Goal: Find specific page/section: Find specific page/section

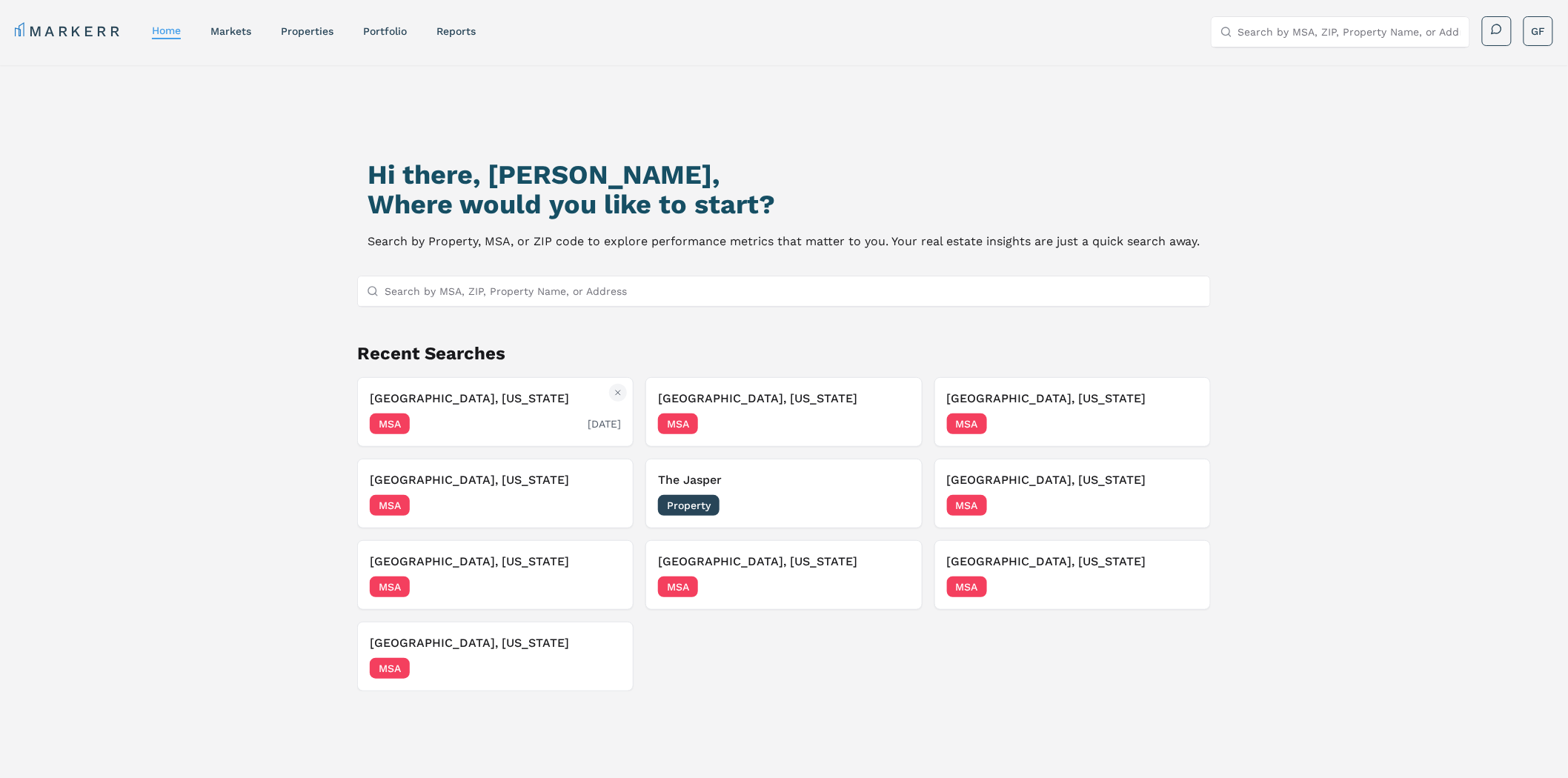
click at [452, 405] on h3 "[GEOGRAPHIC_DATA], [US_STATE]" at bounding box center [495, 398] width 251 height 18
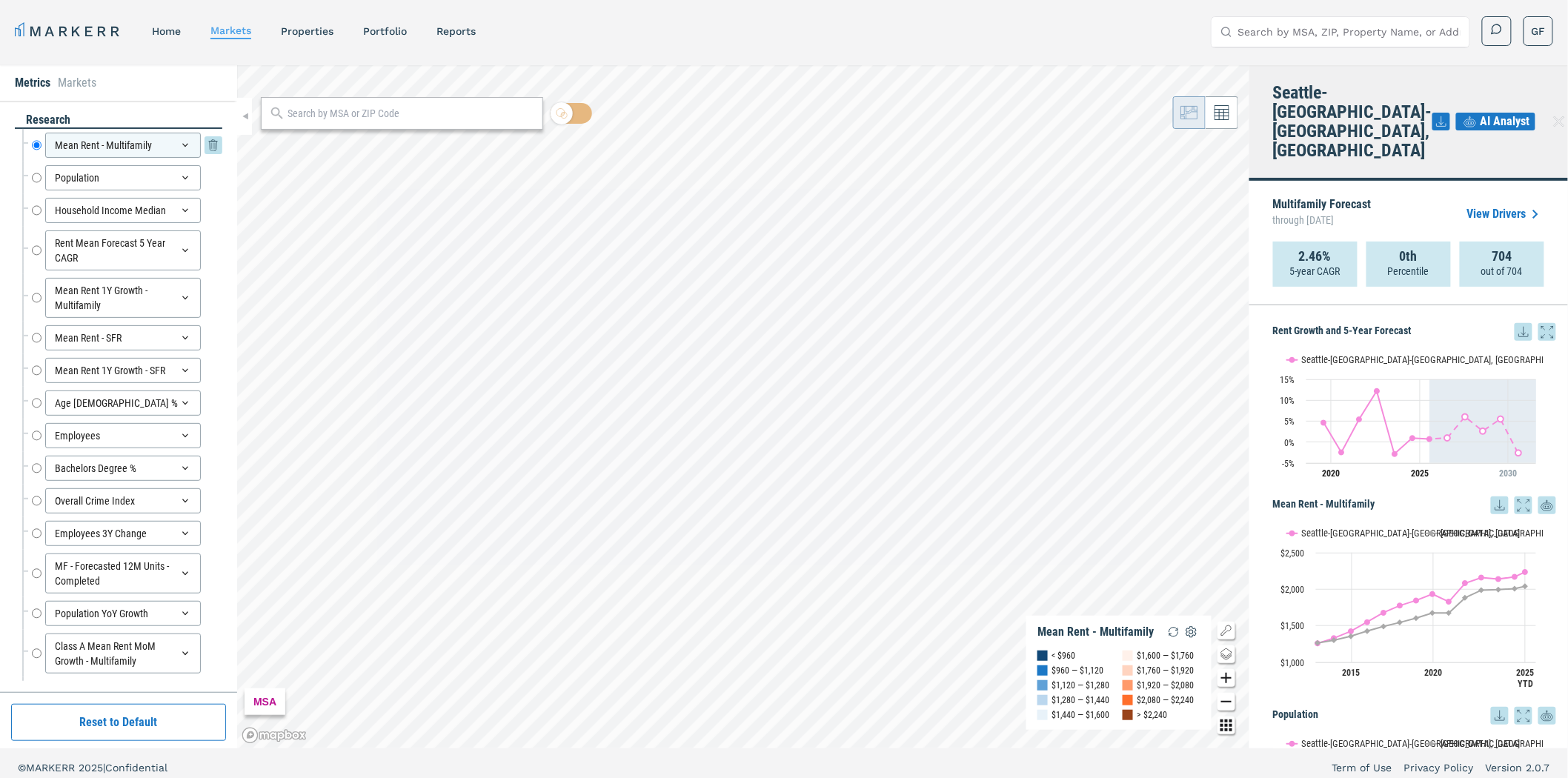
click at [68, 141] on div "Mean Rent - Multifamily" at bounding box center [122, 146] width 155 height 26
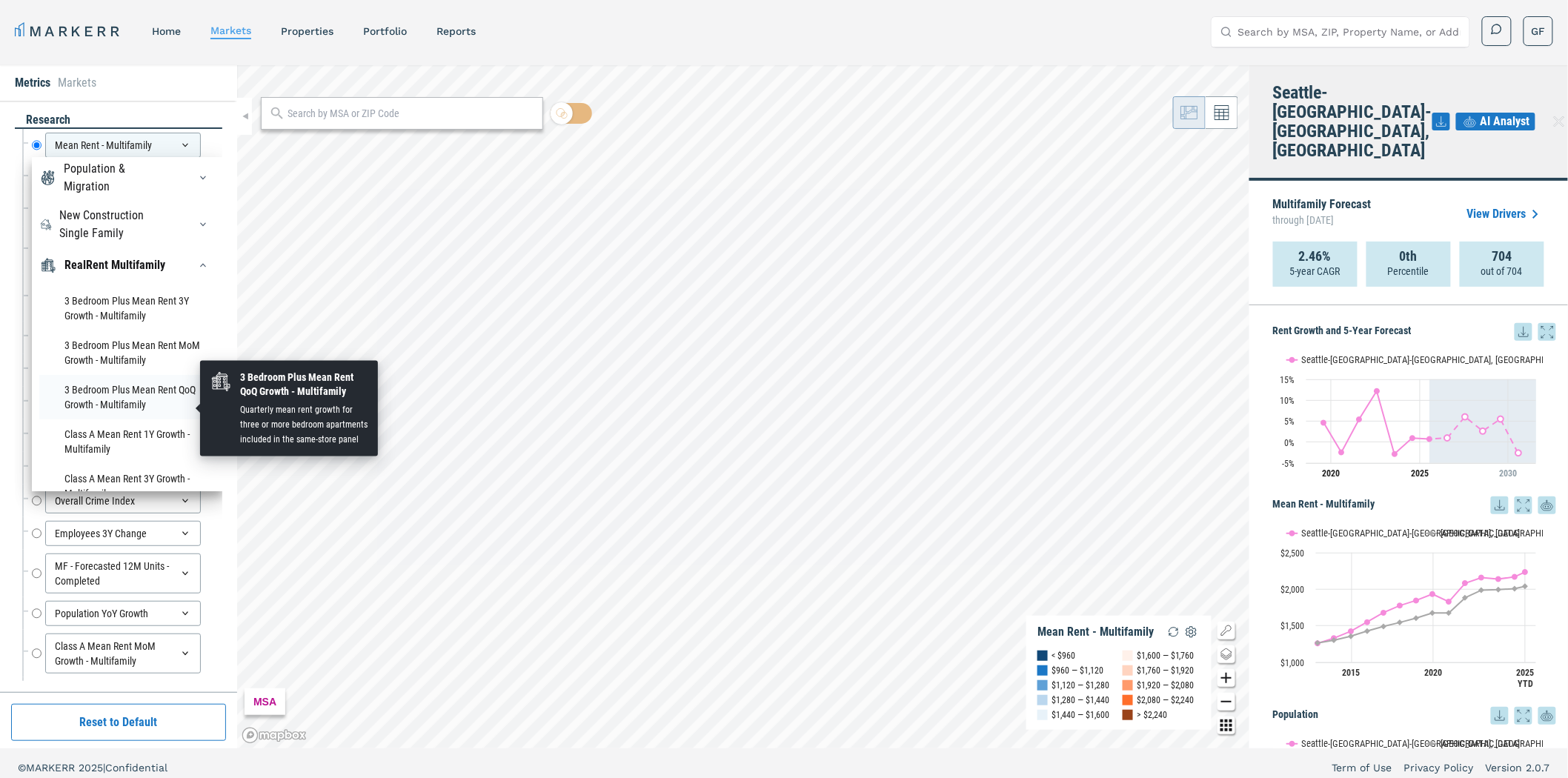
scroll to position [164, 0]
